Goal: Task Accomplishment & Management: Manage account settings

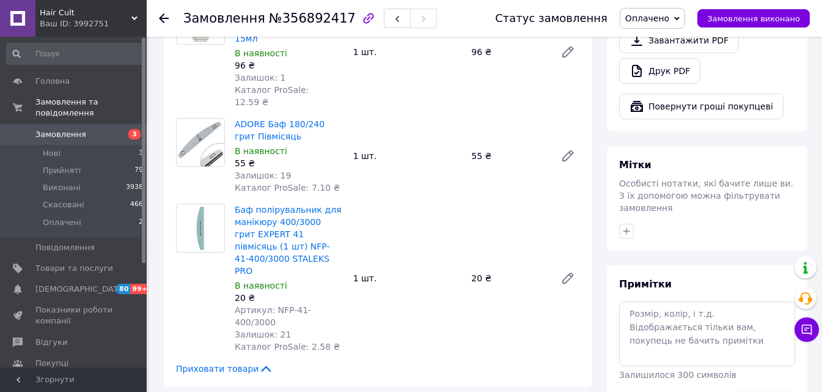
scroll to position [734, 0]
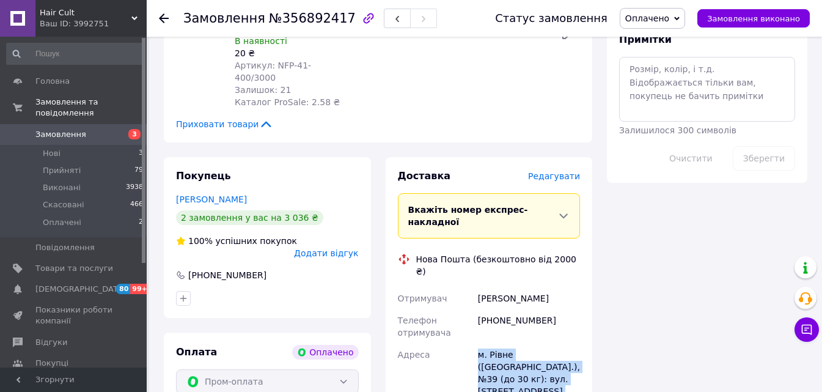
drag, startPoint x: 522, startPoint y: 272, endPoint x: 465, endPoint y: 234, distance: 67.8
click at [465, 287] on div "Отримувач [PERSON_NAME] Телефон отримувача [PHONE_NUMBER] [GEOGRAPHIC_DATA] м. …" at bounding box center [490, 389] width 188 height 205
copy div "Адреса [PERSON_NAME]. Рівне ([GEOGRAPHIC_DATA].), №39 (до 30 кг): вул. [STREET_…"
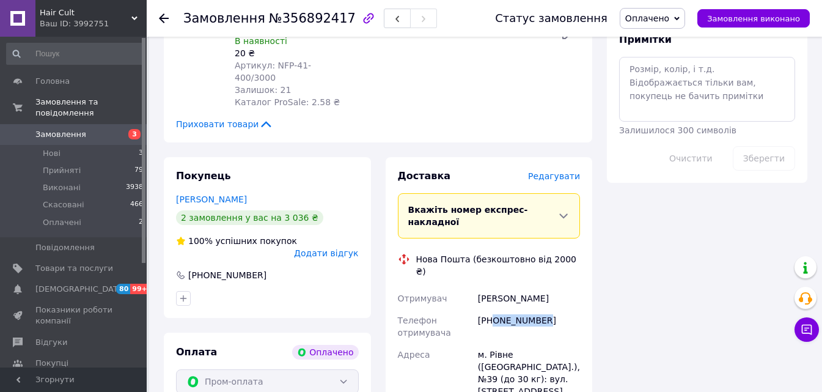
drag, startPoint x: 526, startPoint y: 197, endPoint x: 493, endPoint y: 197, distance: 33.0
click at [493, 309] on div "[PHONE_NUMBER]" at bounding box center [529, 326] width 107 height 34
copy div "0503755009"
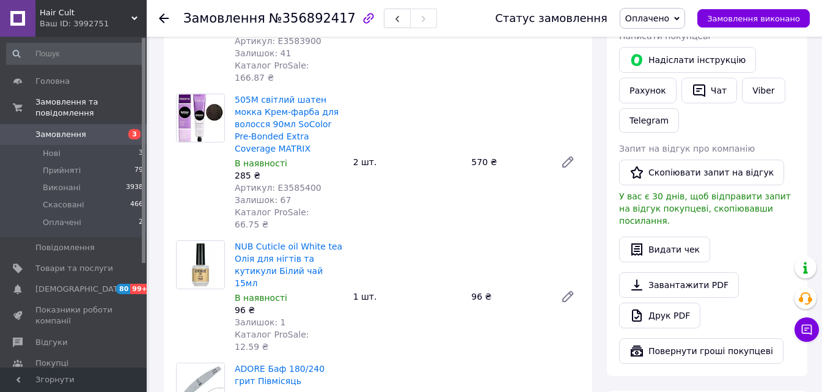
scroll to position [306, 0]
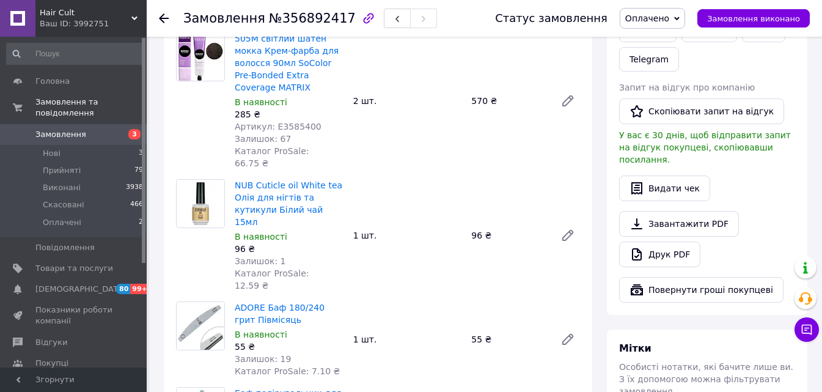
click at [310, 20] on span "№356892417" at bounding box center [312, 18] width 87 height 15
copy span "356892417"
click at [646, 24] on span "Оплачено" at bounding box center [652, 18] width 65 height 21
click at [652, 47] on li "Прийнято" at bounding box center [653, 43] width 64 height 18
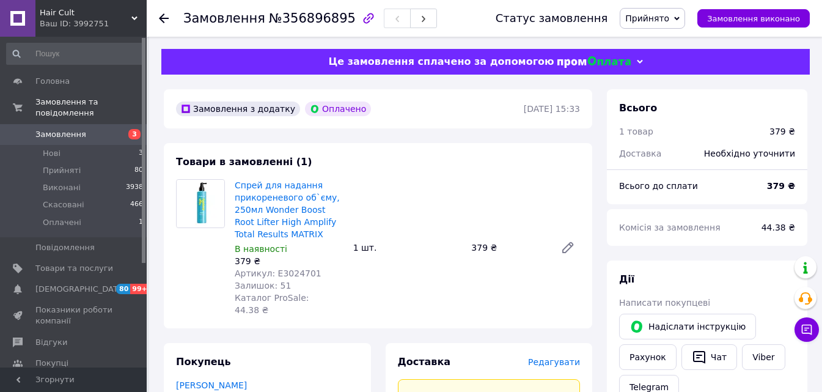
scroll to position [183, 0]
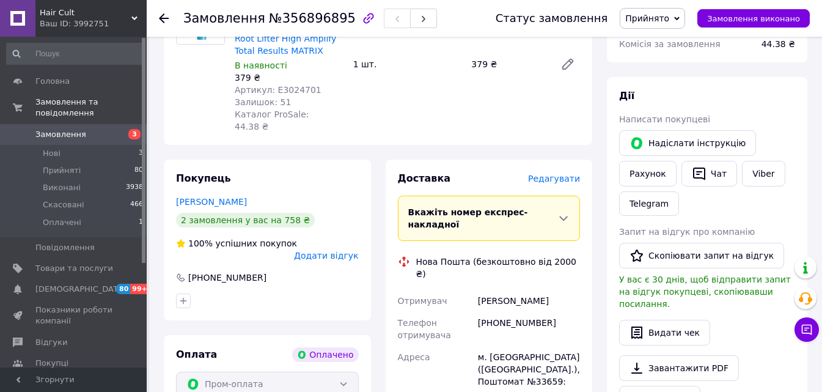
drag, startPoint x: 270, startPoint y: 191, endPoint x: 175, endPoint y: 215, distance: 97.3
click at [166, 188] on div "Покупець Максименкова Анна 2 замовлення у вас на 758 ₴ 100% успішних покупок До…" at bounding box center [267, 240] width 207 height 161
copy link "Максименкова Анна"
drag, startPoint x: 581, startPoint y: 356, endPoint x: 467, endPoint y: 317, distance: 120.8
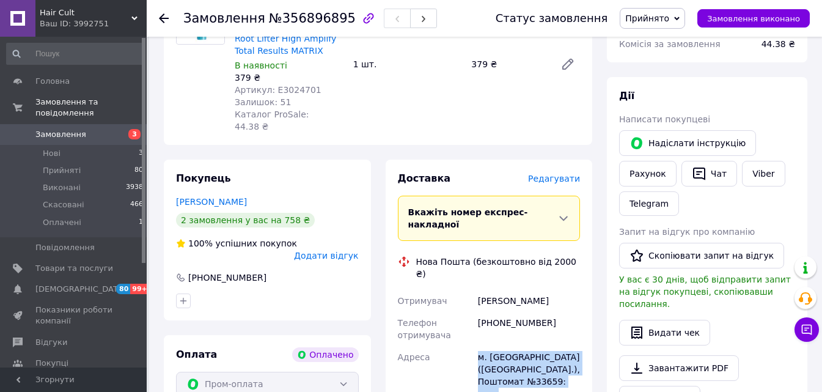
copy div "Адреса м. Київ (Київська обл.), Поштомат №33659: вул. Чистяківська, 4 (Біля про…"
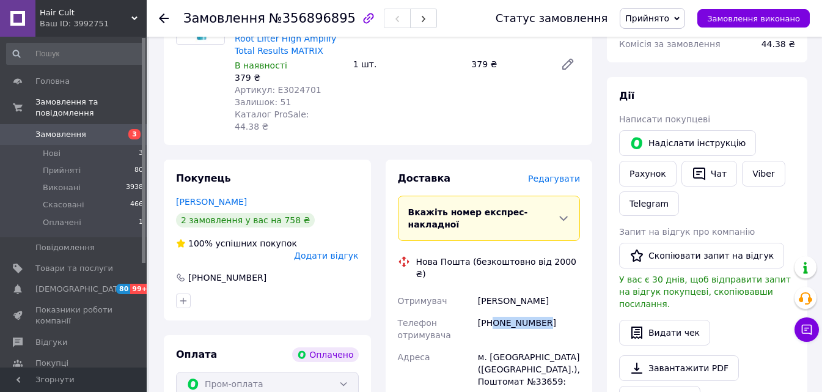
drag, startPoint x: 519, startPoint y: 289, endPoint x: 493, endPoint y: 290, distance: 26.3
click at [493, 312] on div "+380672468907" at bounding box center [529, 329] width 107 height 34
copy div "0672468907"
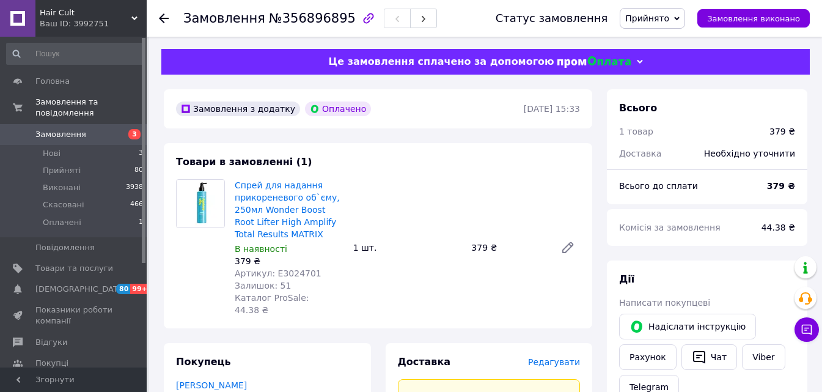
scroll to position [61, 0]
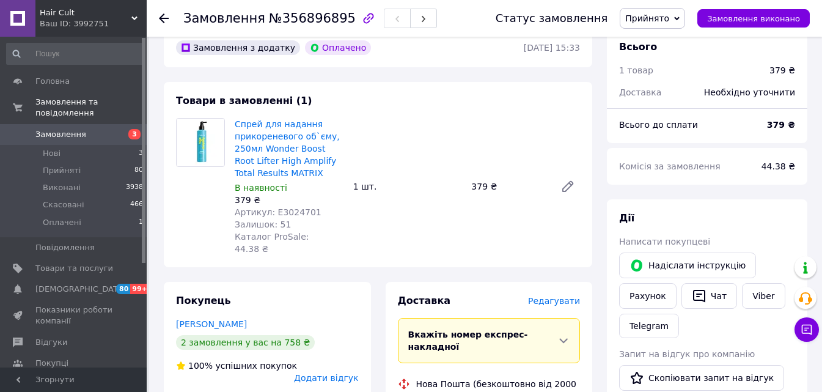
click at [298, 24] on span "№356896895" at bounding box center [312, 18] width 87 height 15
copy span "356896895"
click at [646, 20] on span "Прийнято" at bounding box center [647, 18] width 44 height 10
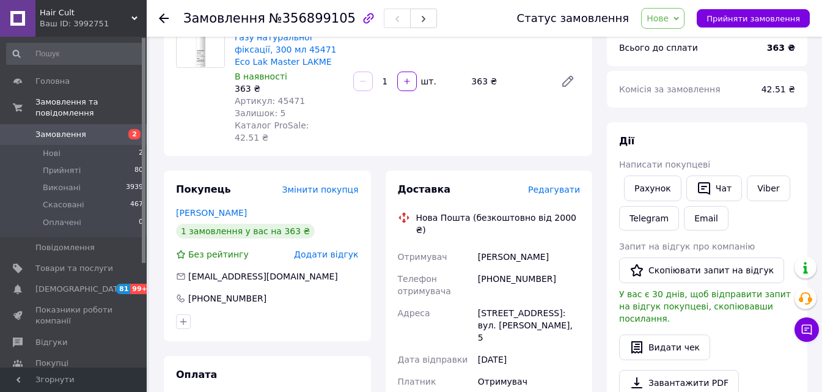
scroll to position [183, 0]
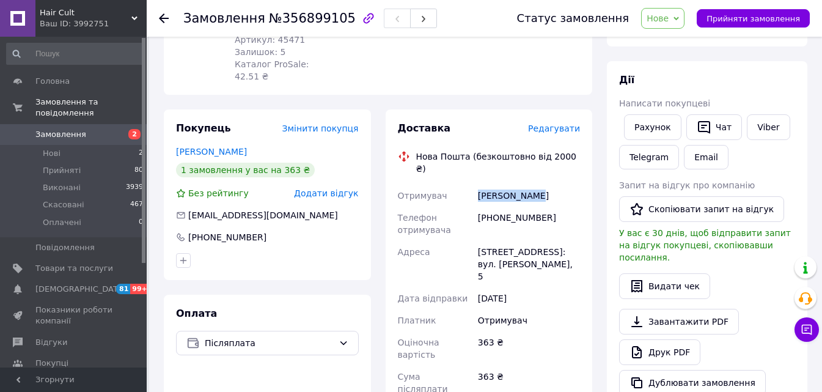
drag, startPoint x: 547, startPoint y: 172, endPoint x: 454, endPoint y: 166, distance: 93.1
click at [454, 185] on div "Отримувач Щербань Анна Телефон отримувача +380679531601 Адреса Теребовля, №1: в…" at bounding box center [490, 327] width 188 height 284
copy div "Отримувач Щербань Анна"
drag, startPoint x: 534, startPoint y: 242, endPoint x: 453, endPoint y: 227, distance: 82.5
click at [453, 227] on div "Отримувач Щербань Анна Телефон отримувача +380679531601 Адреса Теребовля, №1: в…" at bounding box center [490, 327] width 188 height 284
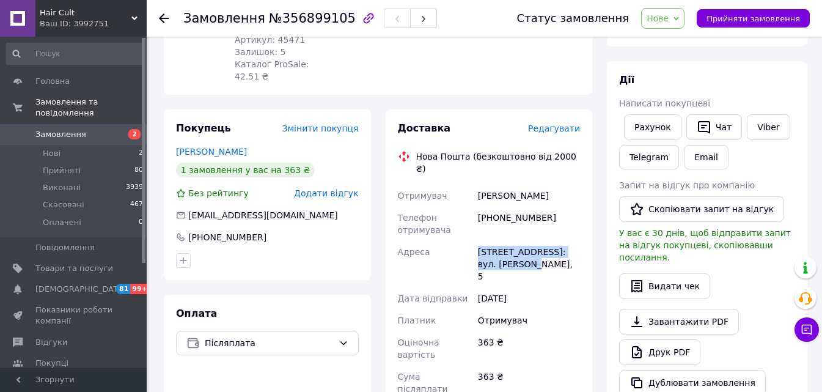
copy div "Адреса Теребовля, №1: вул. Паращука, 5"
drag, startPoint x: 549, startPoint y: 193, endPoint x: 492, endPoint y: 199, distance: 57.7
click at [492, 207] on div "+380679531601" at bounding box center [529, 224] width 107 height 34
copy div "0679531601"
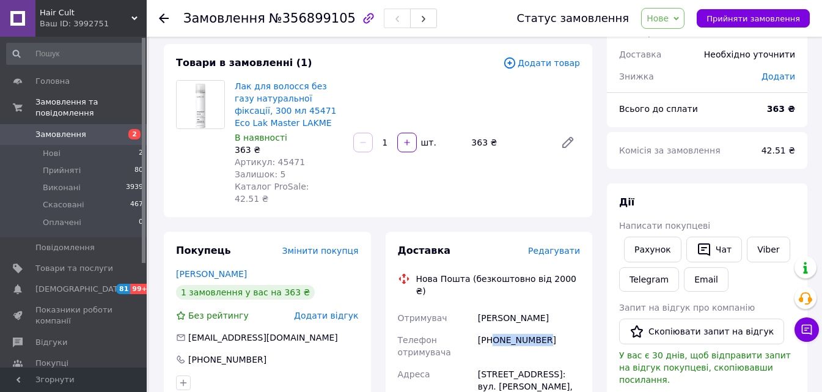
scroll to position [0, 0]
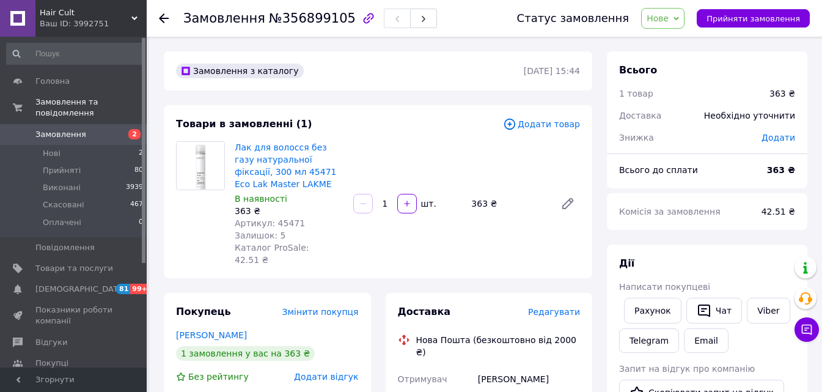
click at [308, 18] on span "№356899105" at bounding box center [312, 18] width 87 height 15
copy span "356899105"
click at [662, 24] on span "Нове" at bounding box center [662, 18] width 43 height 21
click at [668, 50] on li "Прийнято" at bounding box center [670, 43] width 56 height 18
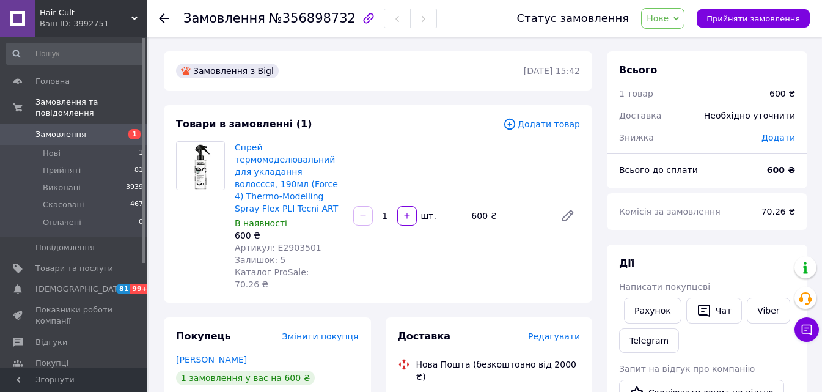
scroll to position [122, 0]
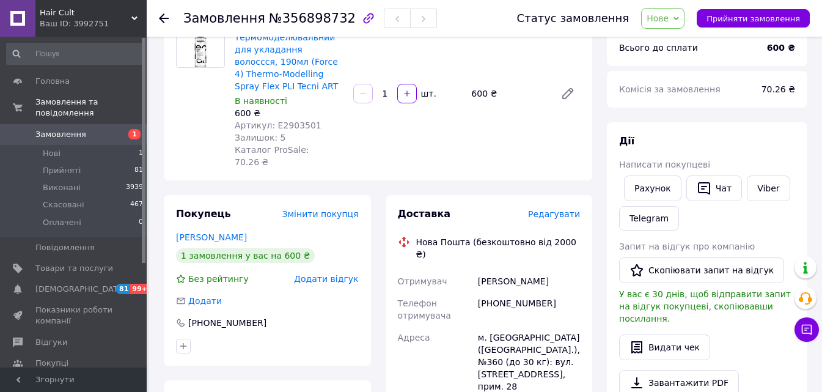
drag, startPoint x: 570, startPoint y: 245, endPoint x: 463, endPoint y: 245, distance: 107.6
copy div "Отримувач Голояд Маргарита"
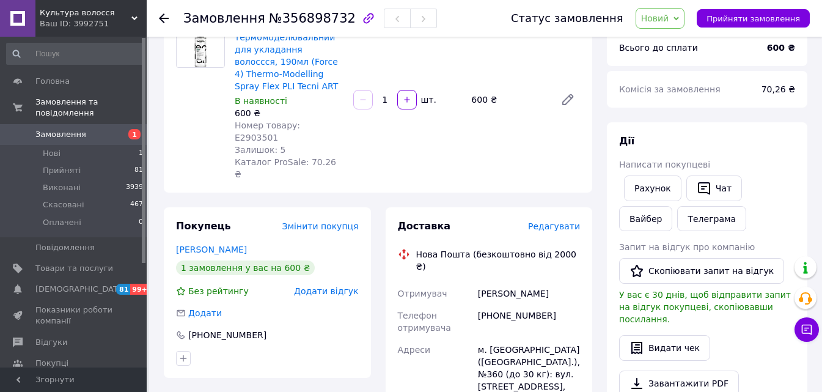
copy div "Отримувач Голояд Маргарита"
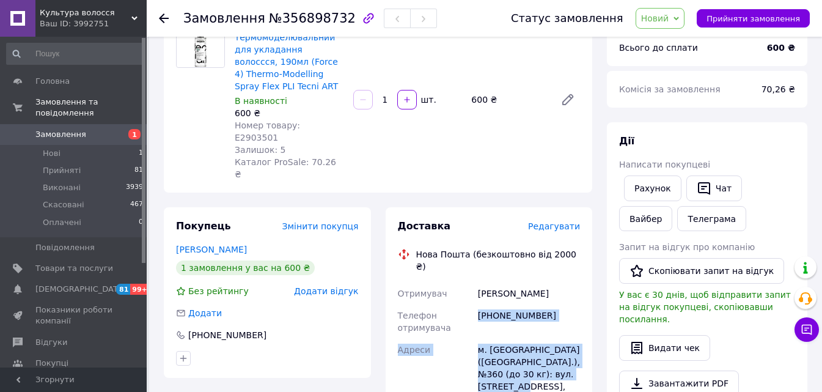
drag, startPoint x: 476, startPoint y: 304, endPoint x: 470, endPoint y: 288, distance: 17.0
copy div "Телефон отримувача +380985635555 Адреси м. Київ (Київська обл.), №360 (до 30 кг…"
click at [553, 304] on div "+380985635555" at bounding box center [529, 321] width 107 height 34
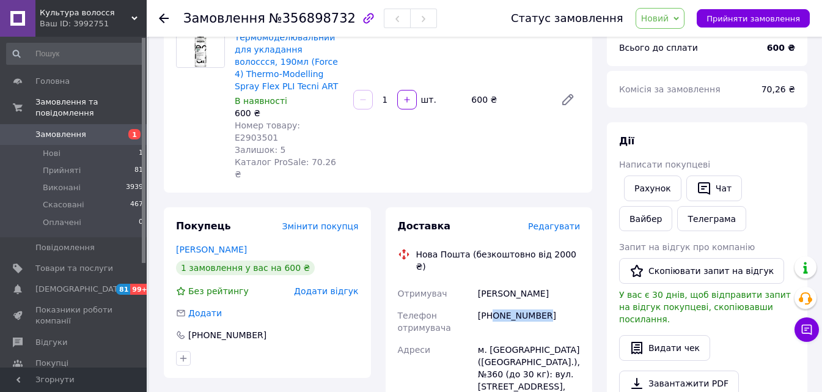
drag, startPoint x: 514, startPoint y: 266, endPoint x: 492, endPoint y: 268, distance: 22.1
click at [492, 304] on div "+380985635555" at bounding box center [529, 321] width 107 height 34
copy font "0985635555"
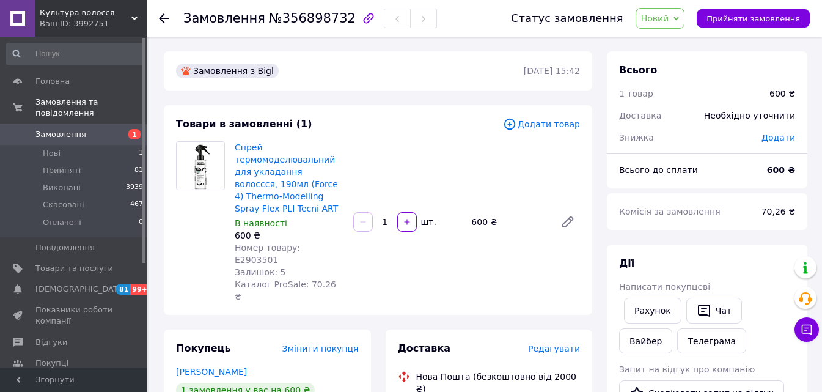
click at [301, 25] on span "№356898732" at bounding box center [312, 18] width 87 height 15
copy span "356898732"
click at [670, 22] on font "Новий" at bounding box center [655, 18] width 28 height 10
click at [669, 42] on li "Прийнято" at bounding box center [664, 43] width 56 height 18
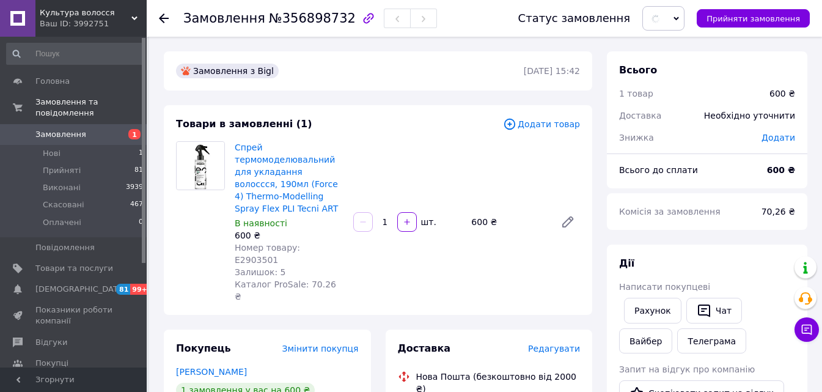
scroll to position [122, 0]
